Goal: Information Seeking & Learning: Learn about a topic

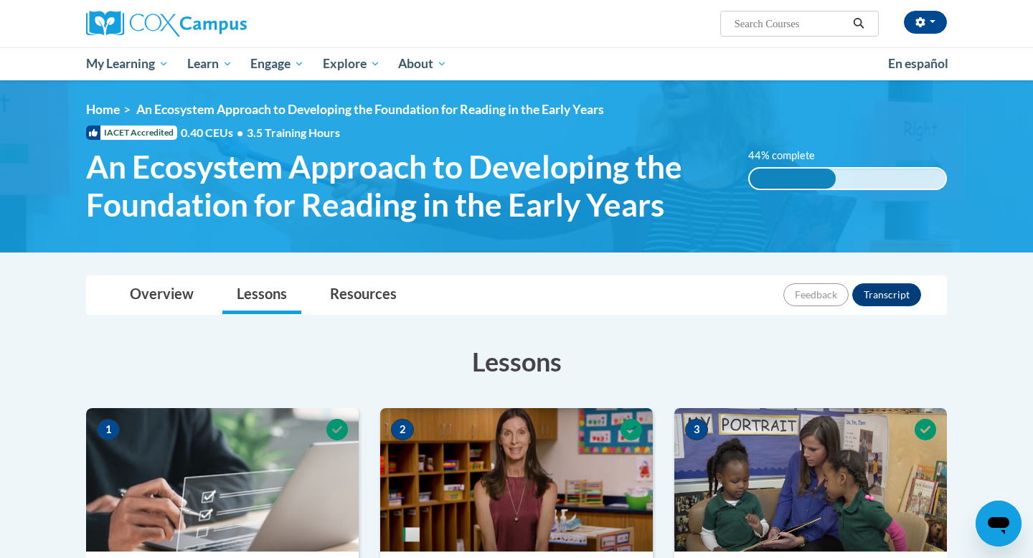
click at [766, 20] on input "Search..." at bounding box center [790, 23] width 115 height 17
type input "oral language"
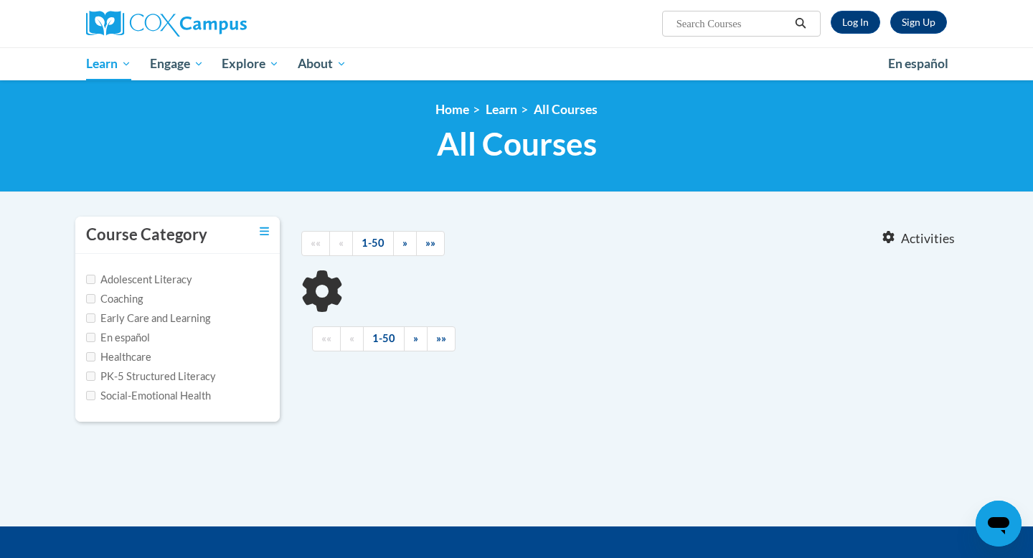
type input "oral language"
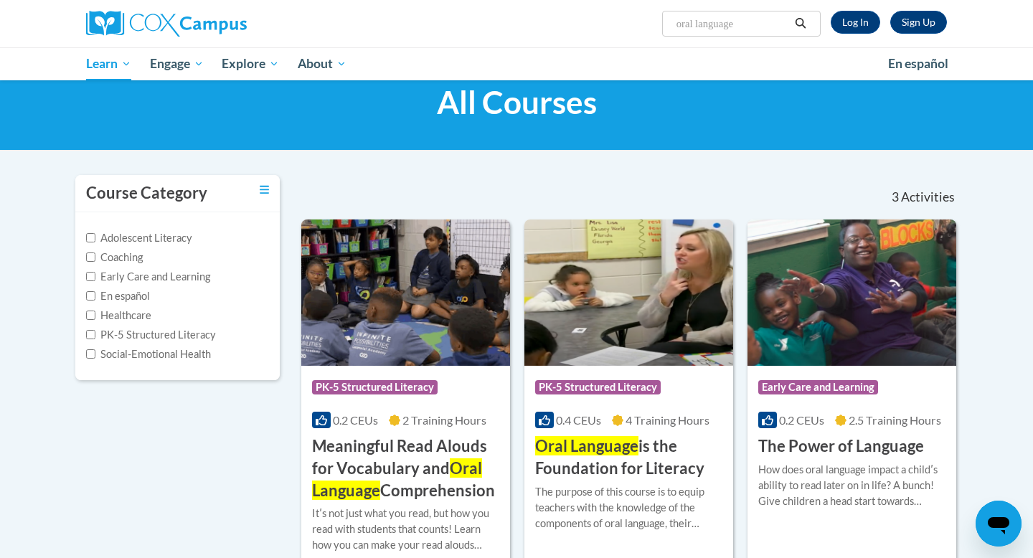
scroll to position [37, 0]
